Goal: Task Accomplishment & Management: Complete application form

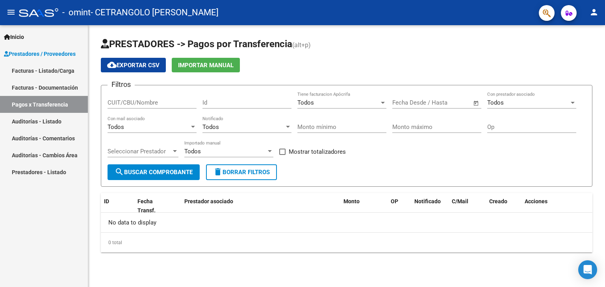
click at [45, 72] on link "Facturas - Listado/Carga" at bounding box center [44, 70] width 88 height 17
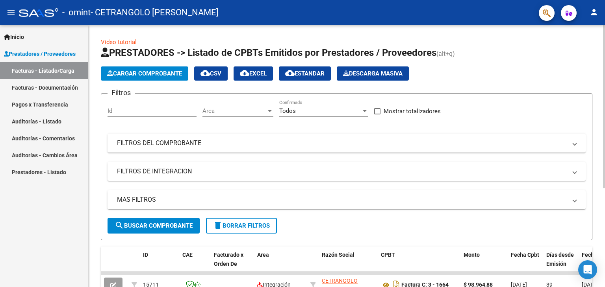
click at [161, 75] on span "Cargar Comprobante" at bounding box center [144, 73] width 75 height 7
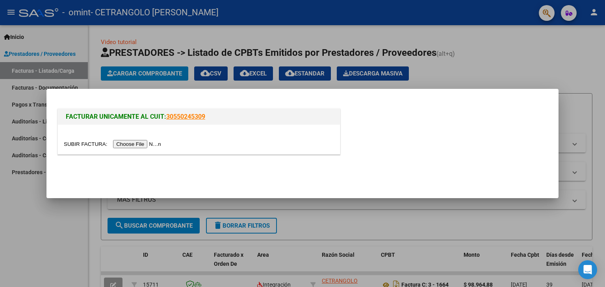
click at [134, 144] on input "file" at bounding box center [114, 144] width 100 height 8
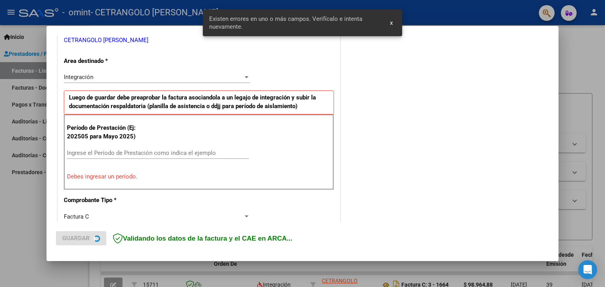
scroll to position [165, 0]
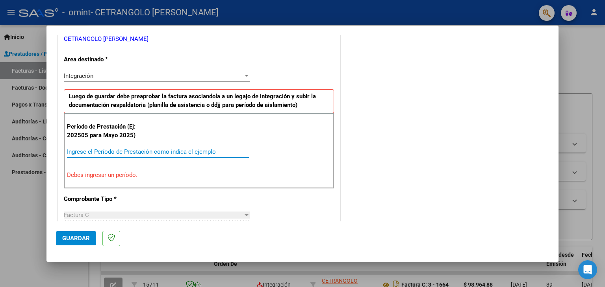
click at [145, 151] on input "Ingrese el Período de Prestación como indica el ejemplo" at bounding box center [158, 151] width 182 height 7
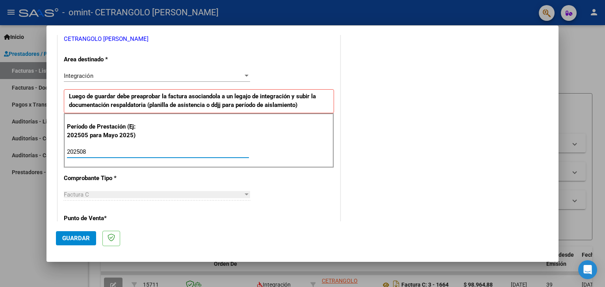
type input "202508"
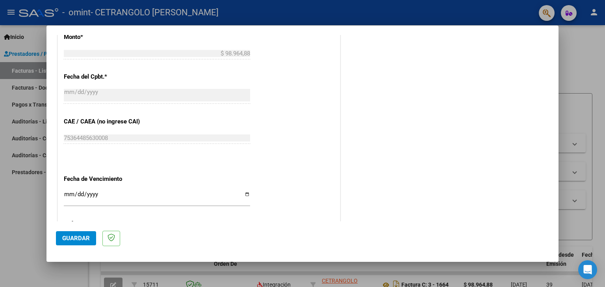
scroll to position [505, 0]
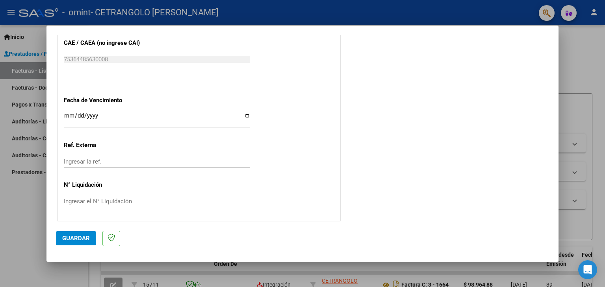
click at [76, 236] on span "Guardar" at bounding box center [76, 238] width 28 height 7
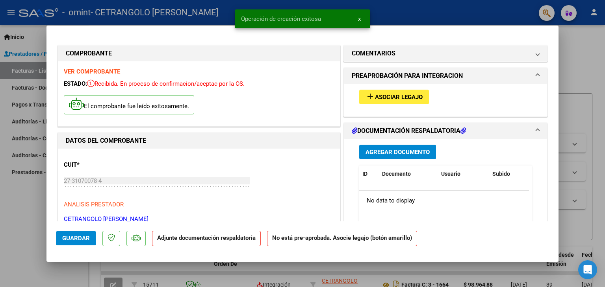
click at [384, 98] on span "Asociar Legajo" at bounding box center [399, 97] width 48 height 7
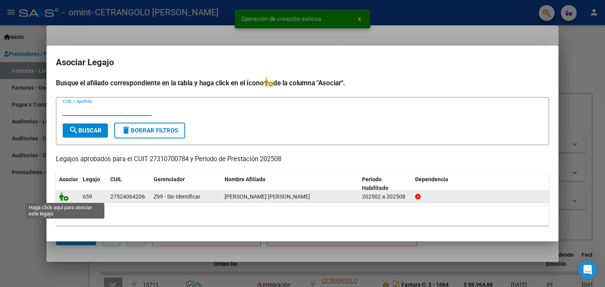
click at [67, 199] on icon at bounding box center [63, 197] width 9 height 9
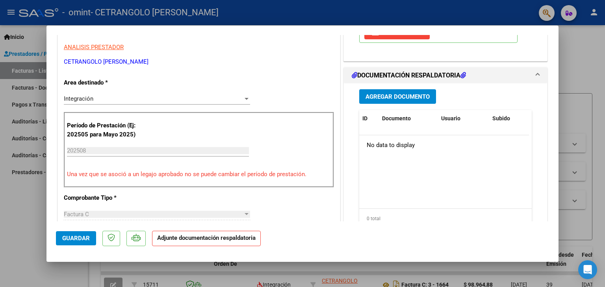
scroll to position [118, 0]
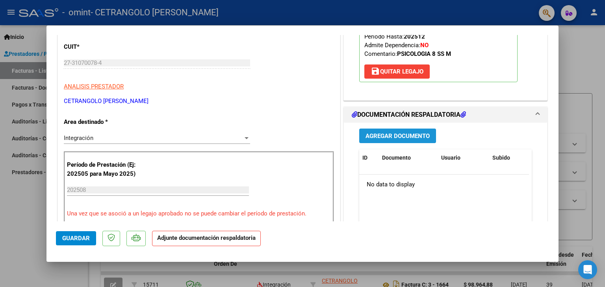
click at [374, 133] on span "Agregar Documento" at bounding box center [397, 136] width 64 height 7
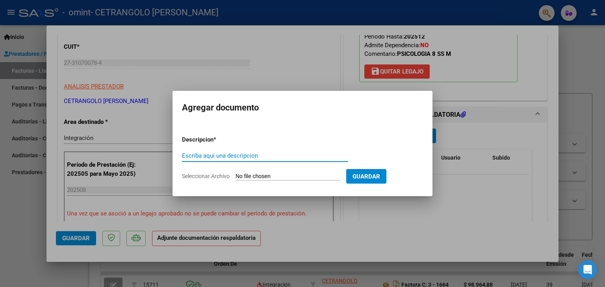
click at [256, 154] on input "Escriba aquí una descripcion" at bounding box center [265, 155] width 166 height 7
click at [208, 177] on span "Seleccionar Archivo" at bounding box center [206, 176] width 48 height 6
click at [235, 177] on input "Seleccionar Archivo" at bounding box center [287, 176] width 104 height 7
type input "C:\fakepath\PA 082025 Apaldetti.pdf"
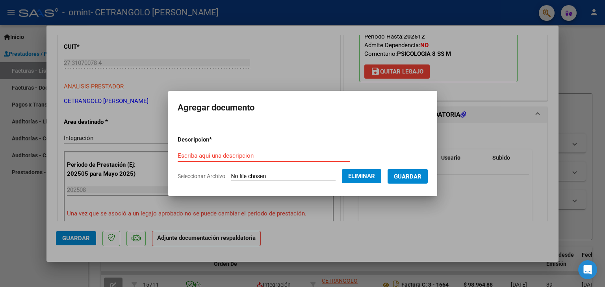
click at [258, 154] on input "Escriba aquí una descripcion" at bounding box center [264, 155] width 172 height 7
type input "PA 082025 Apaldetti"
click at [407, 174] on span "Guardar" at bounding box center [408, 176] width 28 height 7
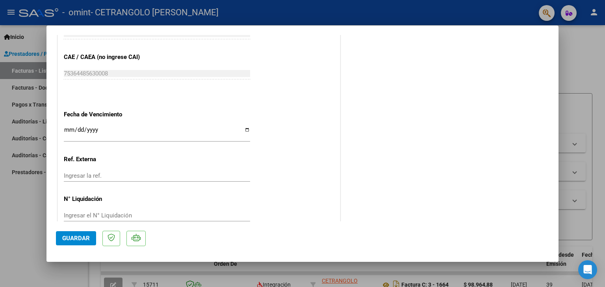
scroll to position [517, 0]
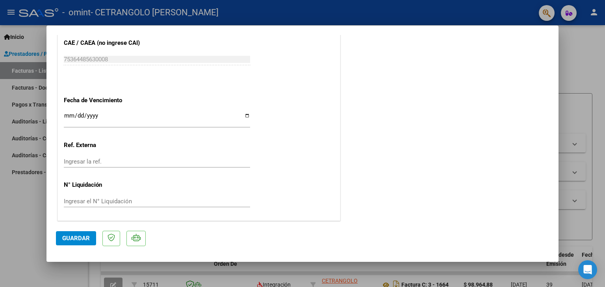
click at [82, 241] on span "Guardar" at bounding box center [76, 238] width 28 height 7
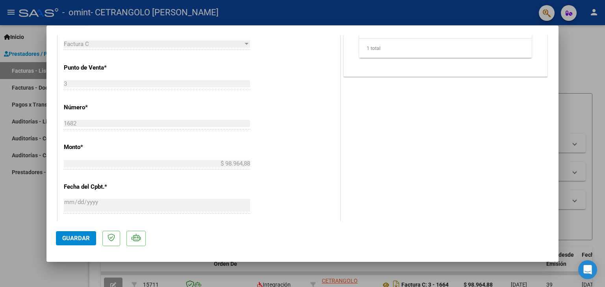
scroll to position [320, 0]
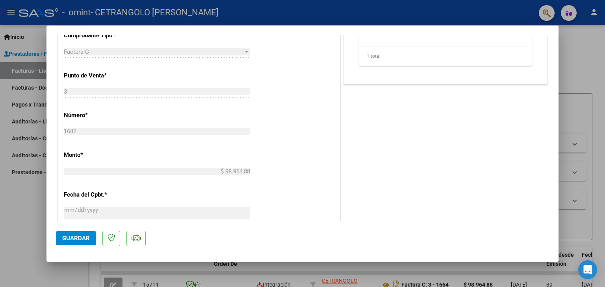
click at [596, 43] on div at bounding box center [302, 143] width 605 height 287
type input "$ 0,00"
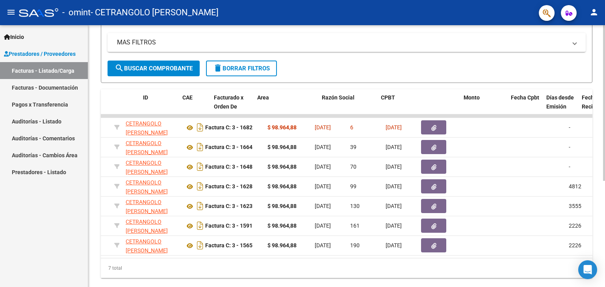
scroll to position [0, 0]
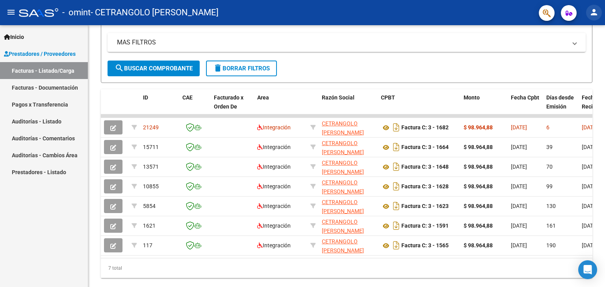
click at [593, 13] on mat-icon "person" at bounding box center [593, 11] width 9 height 9
click at [44, 177] on div at bounding box center [302, 143] width 605 height 287
click at [46, 172] on link "Prestadores - Listado" at bounding box center [44, 172] width 88 height 17
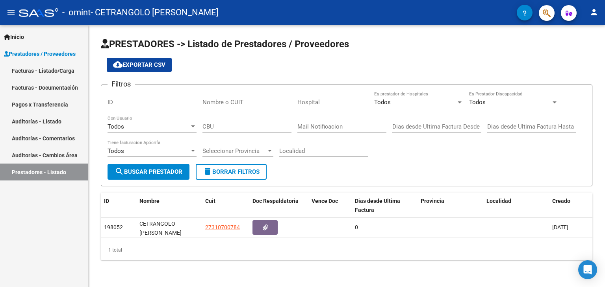
click at [64, 142] on link "Auditorías - Comentarios" at bounding box center [44, 138] width 88 height 17
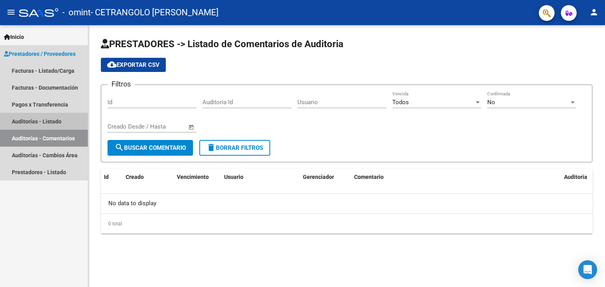
click at [36, 122] on link "Auditorías - Listado" at bounding box center [44, 121] width 88 height 17
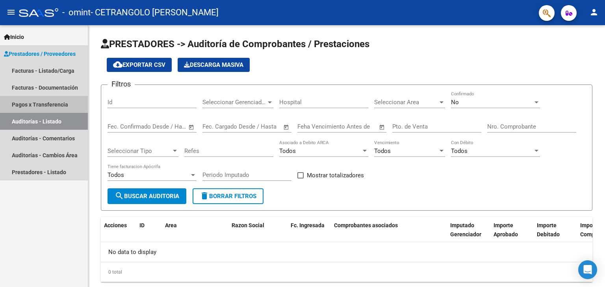
click at [40, 103] on link "Pagos x Transferencia" at bounding box center [44, 104] width 88 height 17
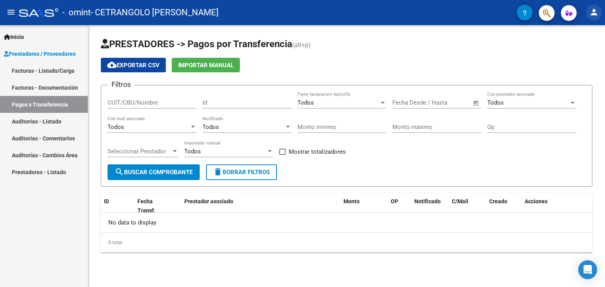
click at [593, 11] on mat-icon "person" at bounding box center [593, 11] width 9 height 9
click at [584, 57] on button "exit_to_app Salir" at bounding box center [578, 52] width 48 height 19
